Goal: Check status: Check status

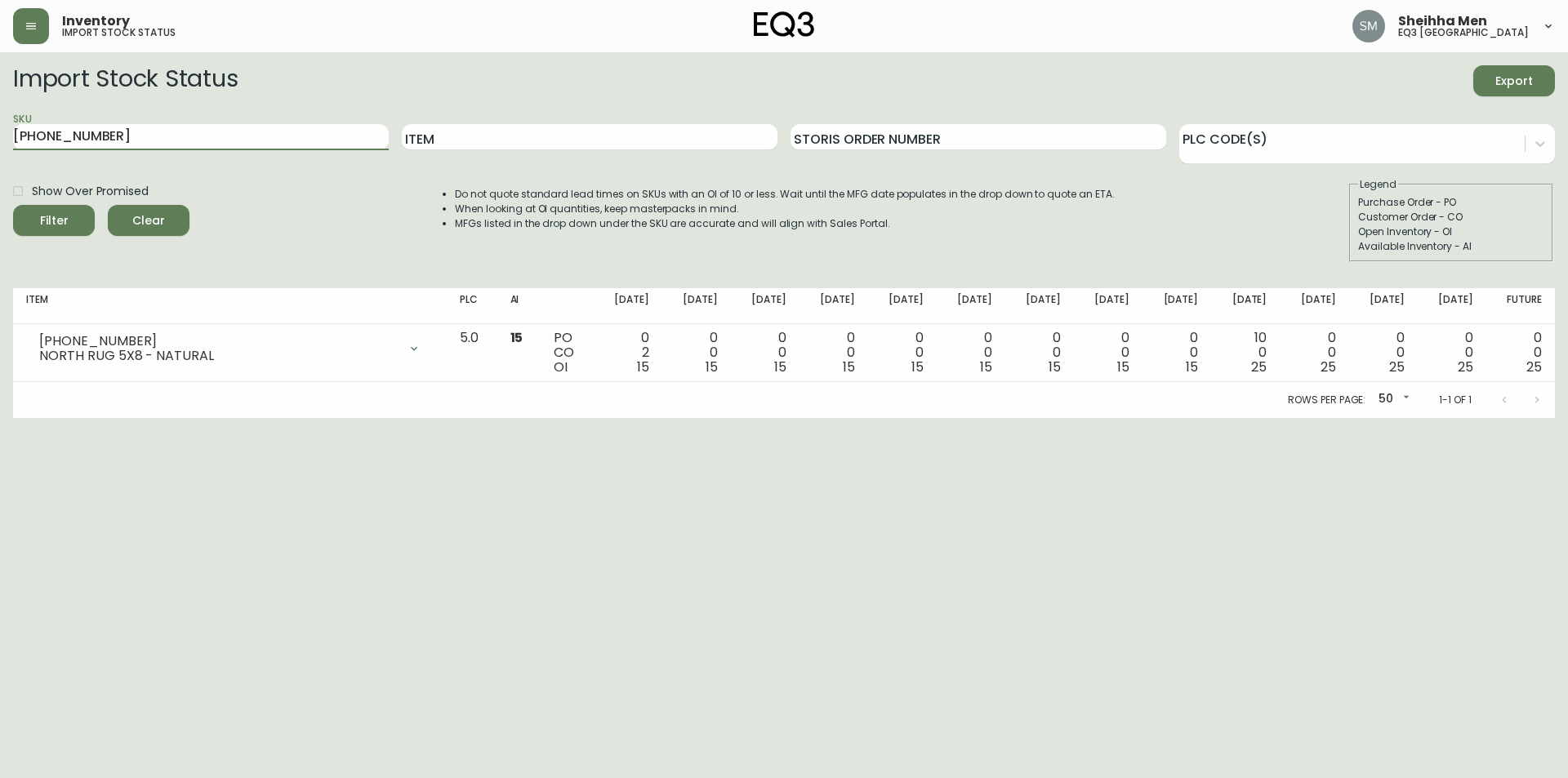
drag, startPoint x: 258, startPoint y: 139, endPoint x: 0, endPoint y: 118, distance: 258.9
click at [0, 122] on main "Import Stock Status Export SKU [PHONE_NUMBER] Item Storis Order Number PLC Code…" at bounding box center [784, 234] width 1568 height 366
drag, startPoint x: 153, startPoint y: 128, endPoint x: 0, endPoint y: 128, distance: 153.0
click at [0, 128] on main "Import Stock Status Export SKU [PHONE_NUMBER] Item Storis Order Number PLC Code…" at bounding box center [784, 234] width 1568 height 366
paste input "[PHONE_NUMBER]"
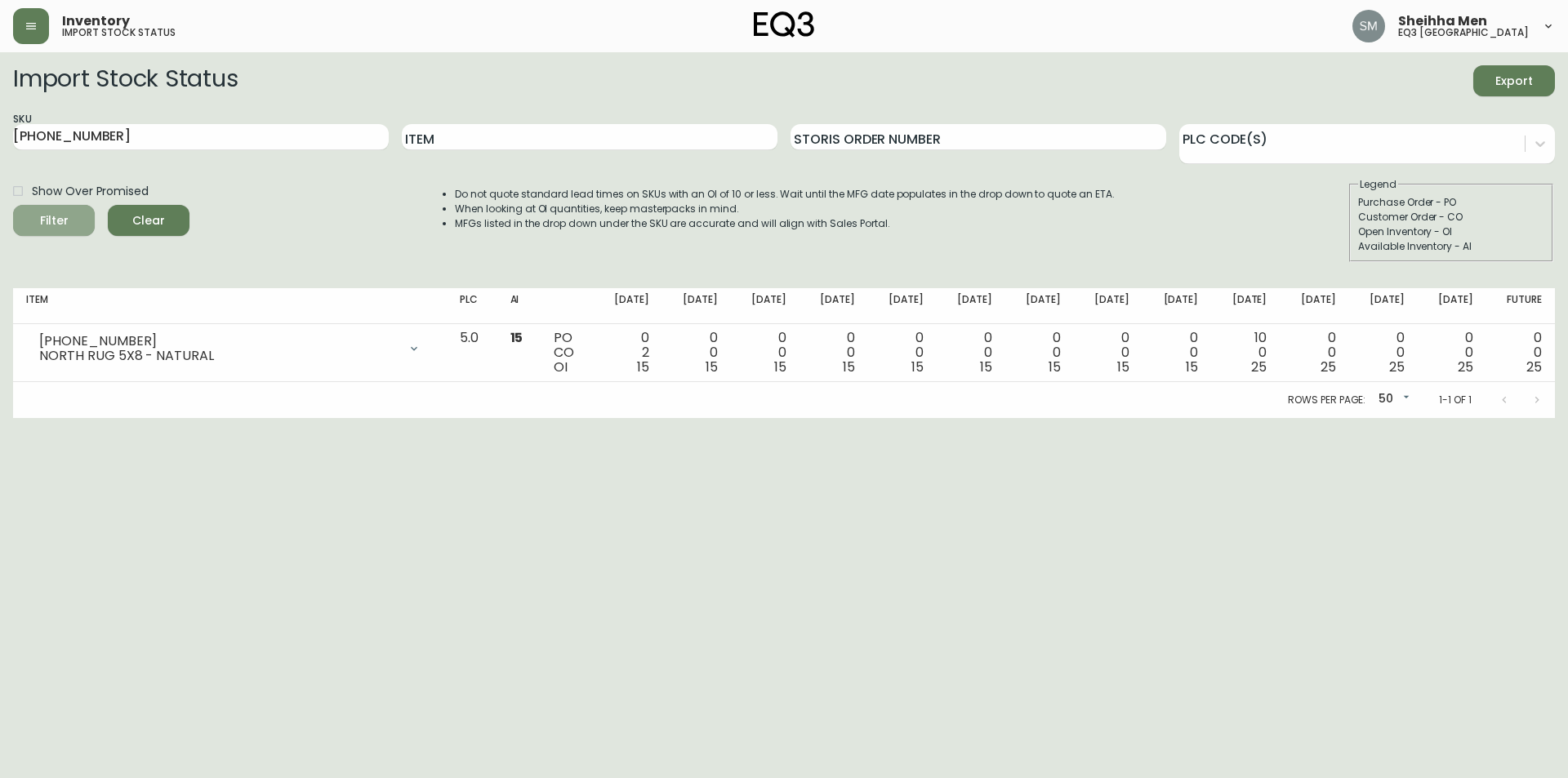
click at [69, 209] on button "Filter" at bounding box center [54, 221] width 82 height 31
drag, startPoint x: 170, startPoint y: 140, endPoint x: 0, endPoint y: 120, distance: 171.2
click at [0, 120] on main "Import Stock Status Export SKU [PHONE_NUMBER] Item Storis Order Number PLC Code…" at bounding box center [784, 234] width 1568 height 366
paste input "[PHONE_NUMBER]"
type input "[PHONE_NUMBER]"
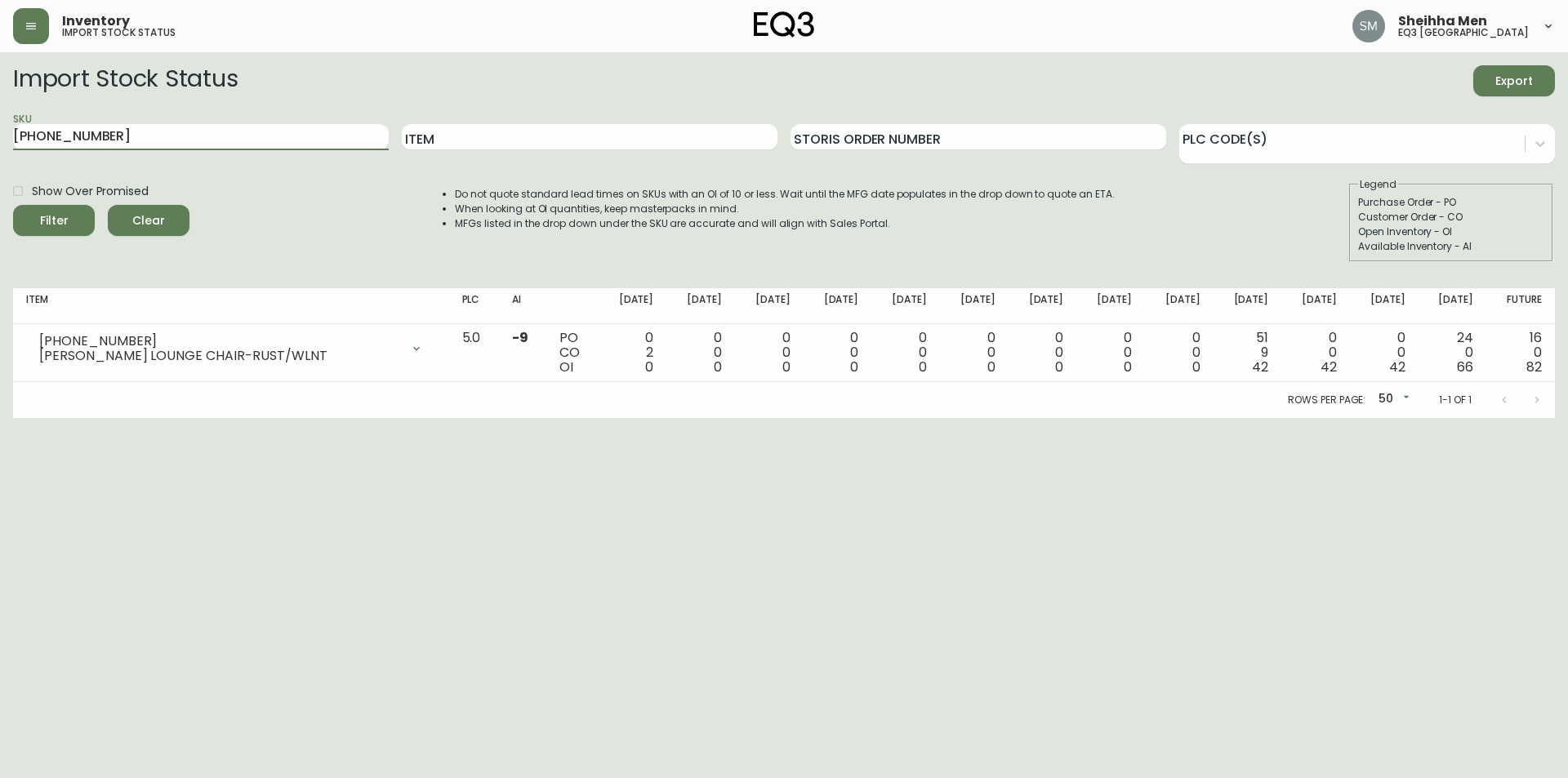
click at [95, 199] on span "Show Over Promised" at bounding box center [89, 192] width 117 height 17
click at [32, 199] on input "Show Over Promised" at bounding box center [18, 191] width 28 height 28
click at [46, 194] on span "Show Over Promised" at bounding box center [89, 192] width 117 height 17
click at [32, 194] on input "Show Over Promised" at bounding box center [18, 191] width 28 height 28
checkbox input "false"
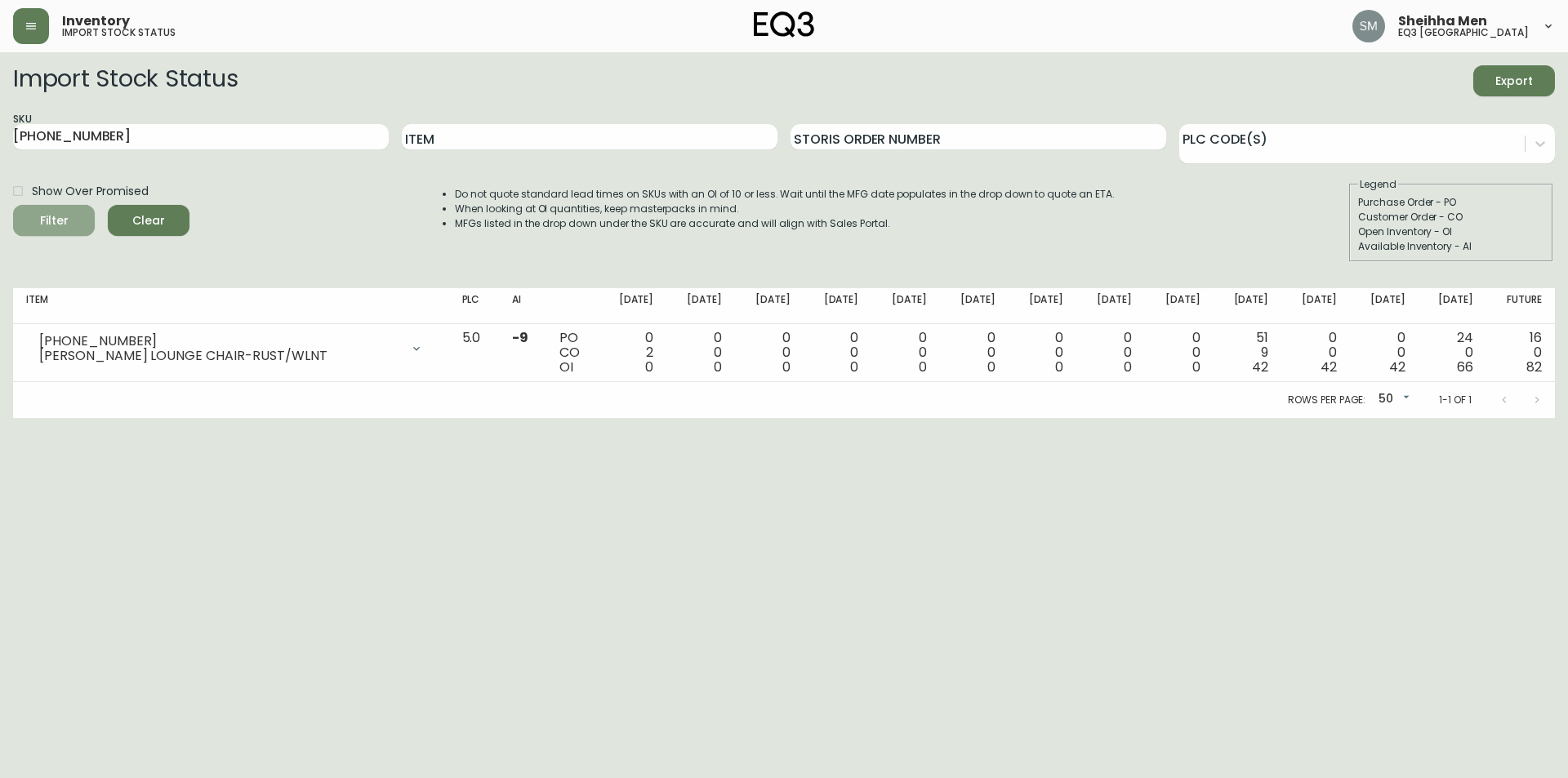
click at [49, 210] on icon "submit" at bounding box center [48, 218] width 20 height 20
click at [19, 418] on html "Inventory import stock status Sheihha Men eq3 [GEOGRAPHIC_DATA] Import Stock St…" at bounding box center [784, 209] width 1568 height 418
